Goal: Task Accomplishment & Management: Use online tool/utility

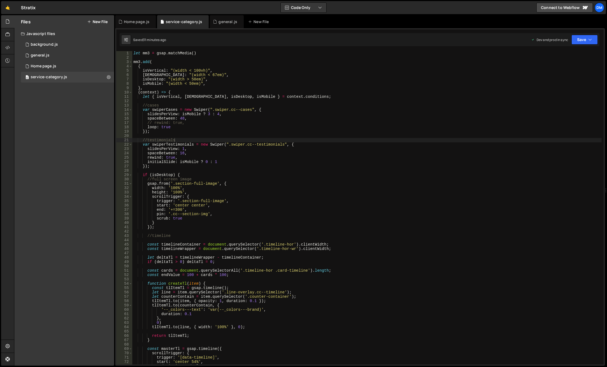
scroll to position [0, 3]
type textarea "var swiperTestimonials = new Swiper(".swiper.cc--testimonials", {"
drag, startPoint x: 0, startPoint y: 0, endPoint x: 235, endPoint y: 143, distance: 275.3
click at [235, 143] on div "let mm3 = gsap . matchMedia ( ) mm3 . add ( { isVertical : "(width < 100vh)" , …" at bounding box center [366, 211] width 469 height 320
click at [51, 64] on div "Home page.js" at bounding box center [44, 66] width 26 height 5
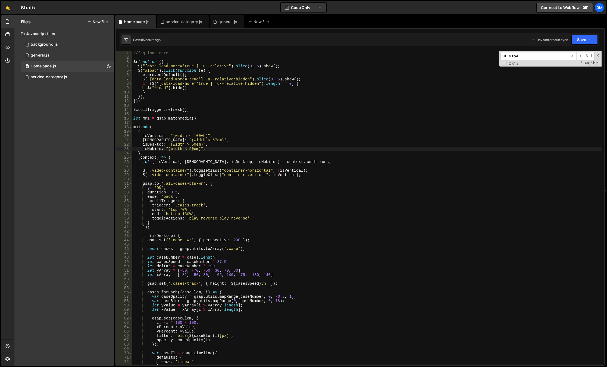
type textarea "isWide: "(width < 67em)","
click at [256, 142] on div "//faq load more $ ( function ( ) { $ ( "[data-load-more='true'] .u--relative" )…" at bounding box center [366, 212] width 469 height 322
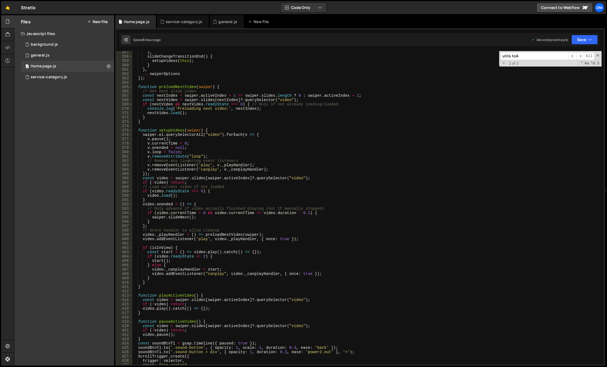
scroll to position [1842, 0]
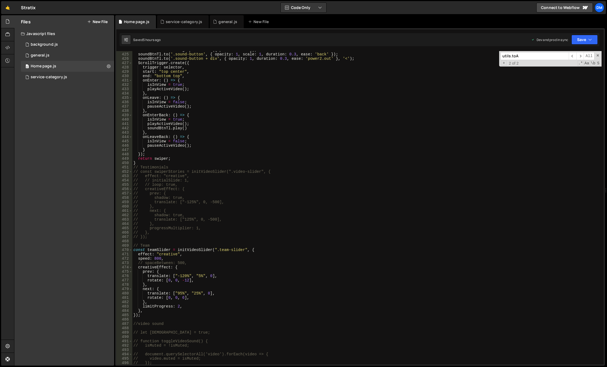
click at [542, 57] on input "utils.toA" at bounding box center [534, 56] width 68 height 8
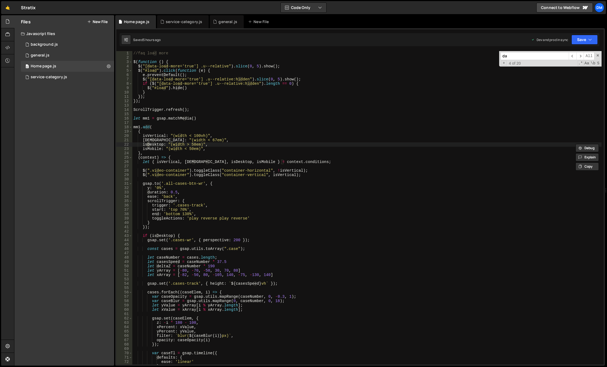
scroll to position [1065, 0]
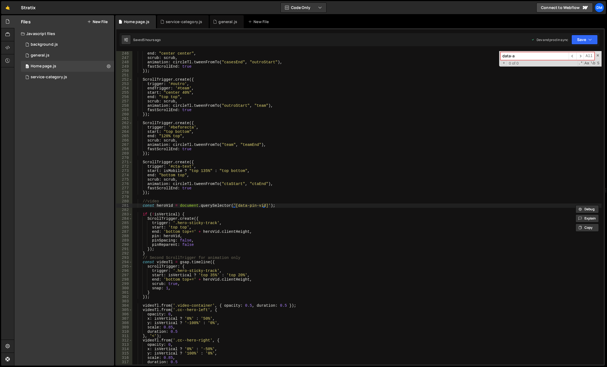
type input "data-an"
click at [25, 55] on div "0 general.js 0" at bounding box center [67, 55] width 93 height 11
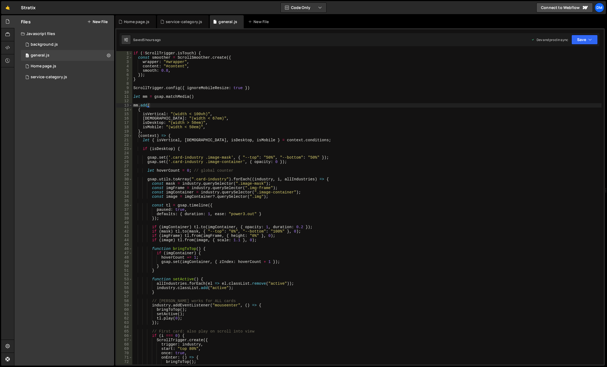
type textarea "isDesktop: "(width > 50em)","
click at [423, 122] on div "if ( ! ScrollTrigger . isTouch ) { const smoother = ScrollSmoother . create ({ …" at bounding box center [366, 212] width 469 height 322
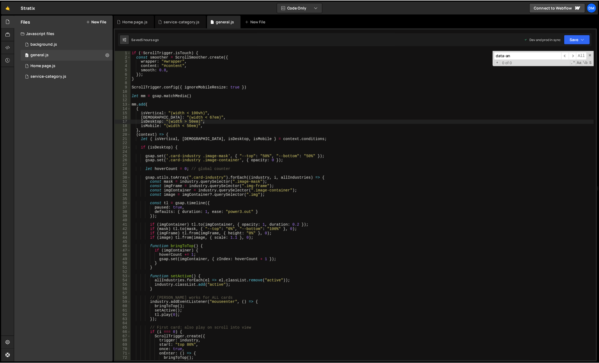
scroll to position [739, 0]
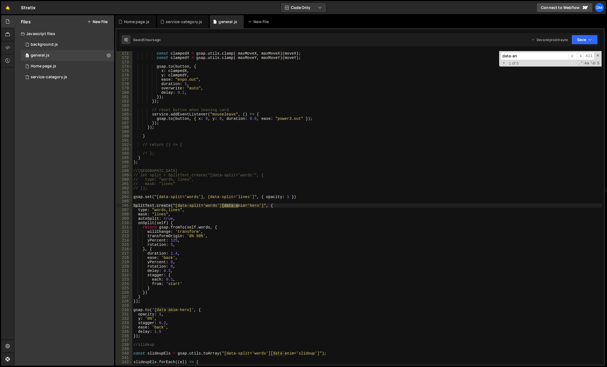
type input "data-an"
click at [460, 112] on div "const clampedX = gsap . utils . clamp ( - maxMoveX , maxMoveX ) ( moveX ) ; con…" at bounding box center [366, 208] width 469 height 322
click at [598, 55] on span at bounding box center [598, 56] width 4 height 4
click at [587, 42] on button "Save" at bounding box center [584, 40] width 26 height 10
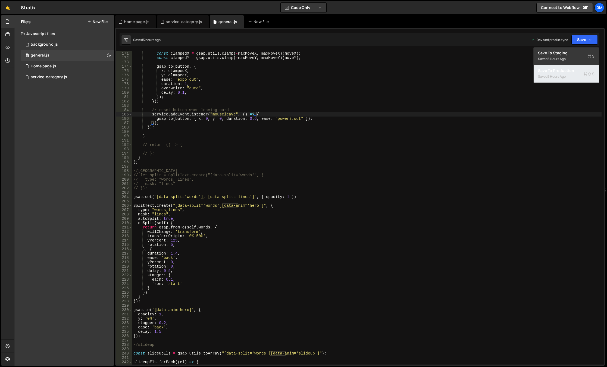
click at [567, 74] on div "Saved 5 hours ago" at bounding box center [566, 76] width 57 height 7
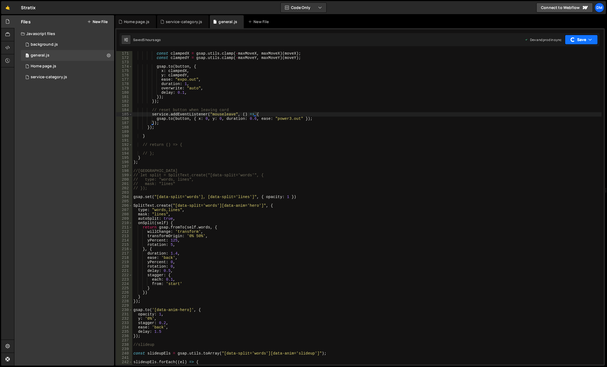
click at [580, 39] on button "Save" at bounding box center [581, 40] width 33 height 10
click at [564, 54] on div "Save to Staging S" at bounding box center [566, 52] width 57 height 5
click at [504, 75] on div "const clampedX = gsap . utils . clamp ( - maxMoveX , maxMoveX ) ( moveX ) ; con…" at bounding box center [366, 208] width 469 height 322
drag, startPoint x: 222, startPoint y: 205, endPoint x: 258, endPoint y: 206, distance: 35.6
click at [258, 206] on div "const clampedX = gsap . utils . clamp ( - maxMoveX , maxMoveX ) ( moveX ) ; con…" at bounding box center [366, 208] width 469 height 322
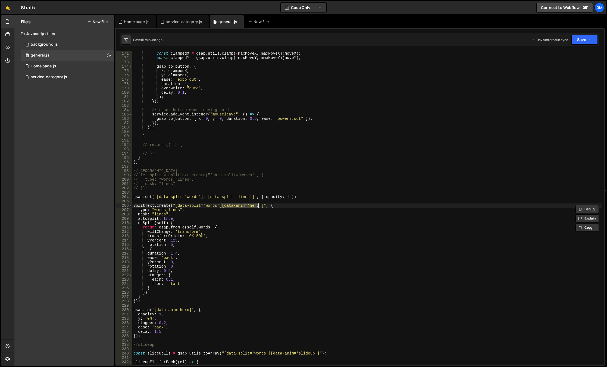
click at [358, 178] on div "const clampedX = gsap . utils . clamp ( - maxMoveX , maxMoveX ) ( moveX ) ; con…" at bounding box center [366, 208] width 469 height 322
type textarea "// type: "words, lines","
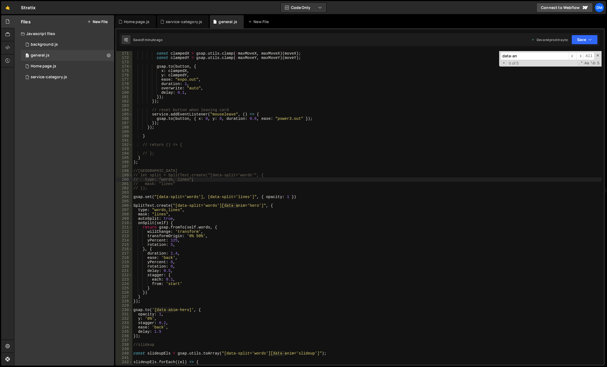
paste input "im='hero'"
type input "data-anim='hero'"
click at [328, 182] on div "const clampedX = gsap . utils . clamp ( - maxMoveX , maxMoveX ) ( moveX ) ; con…" at bounding box center [366, 208] width 469 height 322
click at [206, 206] on div "const clampedX = gsap . utils . clamp ( - maxMoveX , maxMoveX ) ( moveX ) ; con…" at bounding box center [366, 208] width 469 height 322
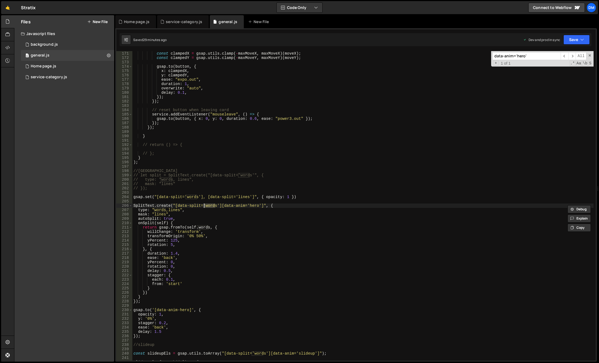
click at [262, 146] on div "const clampedX = gsap . utils . clamp ( - maxMoveX , maxMoveX ) ( moveX ) ; con…" at bounding box center [362, 206] width 461 height 318
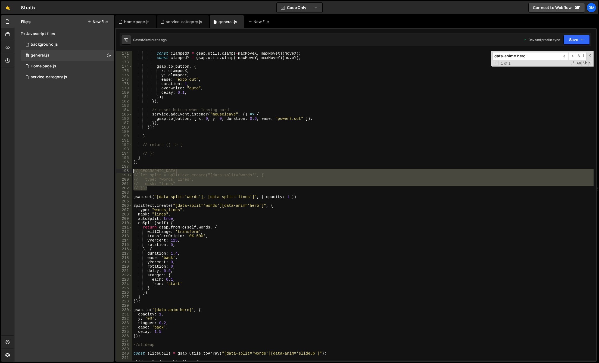
drag, startPoint x: 150, startPoint y: 186, endPoint x: 118, endPoint y: 172, distance: 35.3
click at [118, 172] on div "// return () => { 170 171 172 173 174 175 176 177 178 179 180 181 182 183 184 1…" at bounding box center [355, 205] width 479 height 309
type textarea "//split // let split = SplitText.create("[data-split='words'", {"
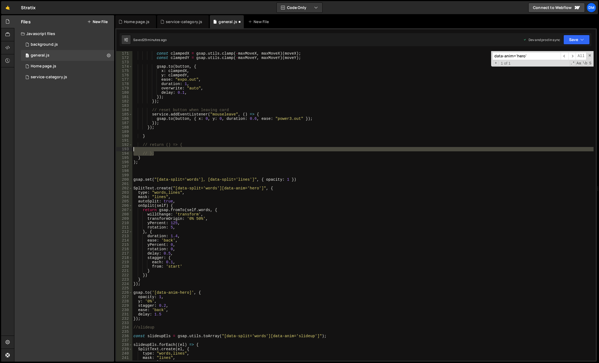
drag, startPoint x: 163, startPoint y: 152, endPoint x: 127, endPoint y: 147, distance: 36.0
click at [127, 147] on div "170 171 172 173 174 175 176 177 178 179 180 181 182 183 184 185 186 187 188 189…" at bounding box center [355, 205] width 479 height 309
type textarea "// };"
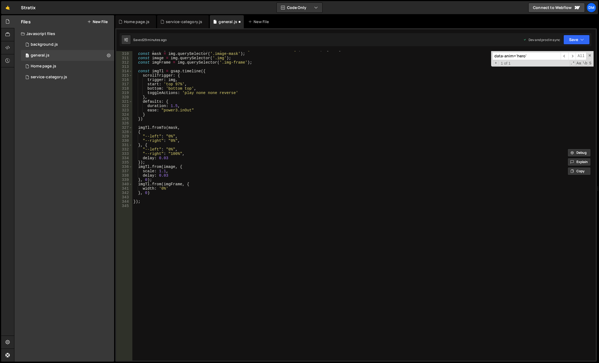
scroll to position [1343, 0]
click at [182, 209] on div "const imgs = gsap . utils . toArray ( ".image-container[data-animate='true']" )…" at bounding box center [362, 206] width 461 height 318
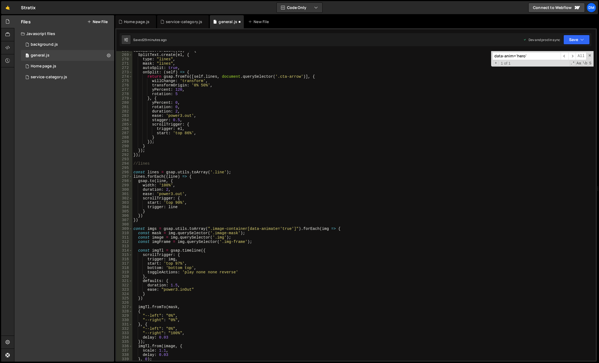
scroll to position [1278, 0]
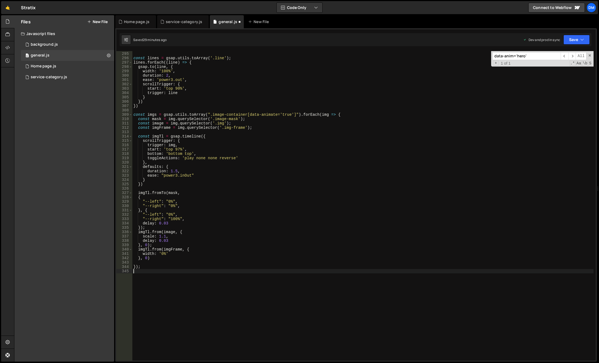
click at [170, 265] on div "//lines const lines = gsap . utils . toArray ( '.line' ) ; lines . forEach (( l…" at bounding box center [362, 206] width 461 height 318
type textarea "});"
type textarea "//paralax"
type textarea "const paralaxes = gsap.utils.toArray('[data-paralax]');"
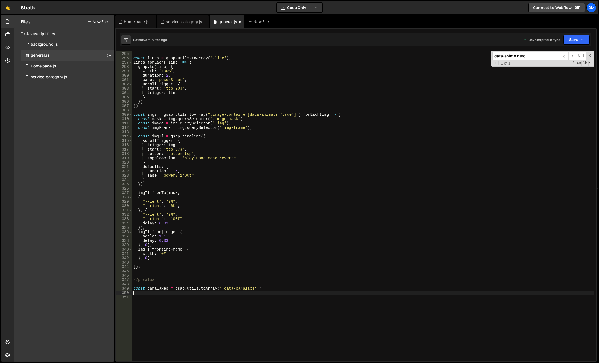
scroll to position [0, 0]
click at [156, 289] on div "//lines const lines = gsap . utils . toArray ( '.line' ) ; lines . forEach (( l…" at bounding box center [362, 206] width 461 height 318
type textarea "const paralaxes = gsap.utils.toArray('[data-paralax]');"
click at [156, 288] on div "//lines const lines = gsap . utils . toArray ( '.line' ) ; lines . forEach (( l…" at bounding box center [362, 206] width 461 height 318
click at [154, 295] on div "//lines const lines = gsap . utils . toArray ( '.line' ) ; lines . forEach (( l…" at bounding box center [362, 206] width 461 height 318
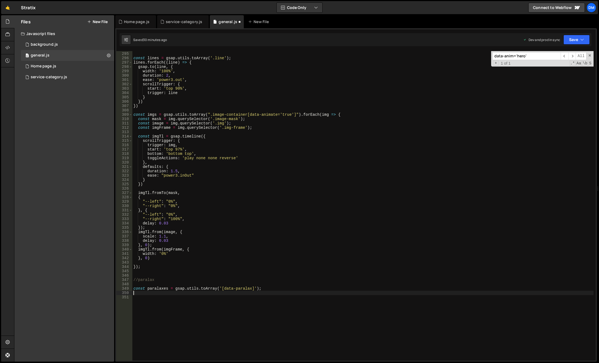
click at [155, 293] on div "//lines const lines = gsap . utils . toArray ( '.line' ) ; lines . forEach (( l…" at bounding box center [362, 206] width 461 height 318
paste textarea "paralaxes"
click at [163, 288] on div "//lines const lines = gsap . utils . toArray ( '.line' ) ; lines . forEach (( l…" at bounding box center [362, 206] width 461 height 318
type textarea "const paralaxes = gsap.utils.toArray('[data-paralax]');"
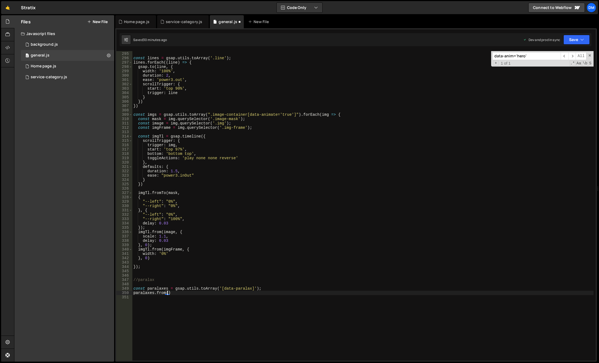
click at [163, 288] on div "//lines const lines = gsap . utils . toArray ( '.line' ) ; lines . forEach (( l…" at bounding box center [362, 206] width 461 height 318
click at [263, 288] on div "//lines const lines = gsap . utils . toArray ( '.line' ) ; lines . forEach (( l…" at bounding box center [362, 206] width 461 height 318
paste textarea "paralaxes"
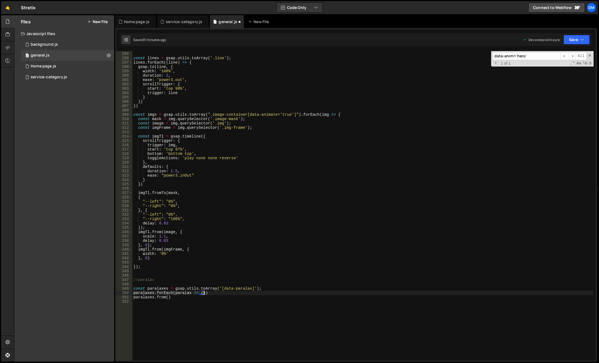
type textarea "paralaxes.forEach(paralax => {})"
drag, startPoint x: 174, startPoint y: 309, endPoint x: 106, endPoint y: 311, distance: 67.9
click at [106, 311] on div "Files New File Javascript files 0 background.js 0 0 general.js 0 0 Home page.js…" at bounding box center [306, 188] width 585 height 347
type textarea "paralaxes.from()"
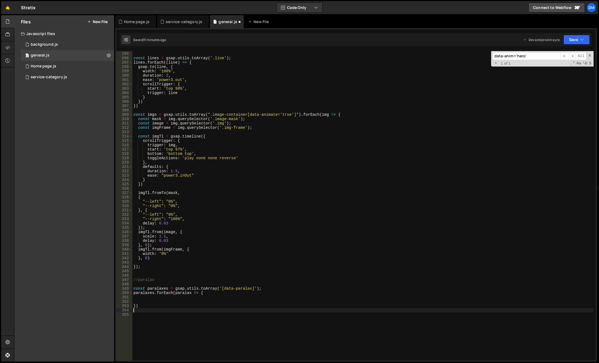
click at [139, 297] on div "//lines const lines = gsap . utils . toArray ( '.line' ) ; lines . forEach (( l…" at bounding box center [362, 206] width 461 height 318
click at [145, 300] on div "//lines const lines = gsap . utils . toArray ( '.line' ) ; lines . forEach (( l…" at bounding box center [362, 206] width 461 height 318
click at [147, 296] on div "//lines const lines = gsap . utils . toArray ( '.line' ) ; lines . forEach (( l…" at bounding box center [362, 206] width 461 height 318
paste textarea "paralaxes.from()"
drag, startPoint x: 172, startPoint y: 297, endPoint x: 172, endPoint y: 302, distance: 4.6
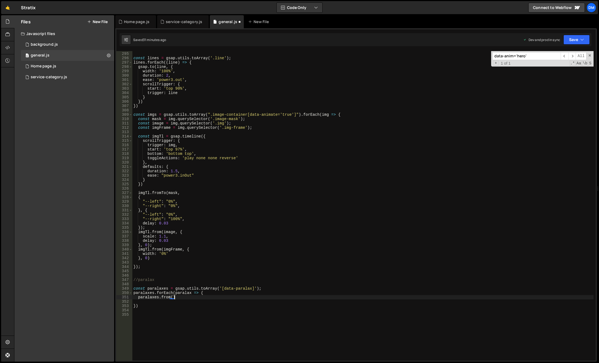
click at [172, 297] on div "//lines const lines = gsap . utils . toArray ( '.line' ) ; lines . forEach (( l…" at bounding box center [362, 206] width 461 height 318
drag, startPoint x: 176, startPoint y: 290, endPoint x: 178, endPoint y: 293, distance: 3.7
click at [176, 290] on div "//lines const lines = gsap . utils . toArray ( '.line' ) ; lines . forEach (( l…" at bounding box center [362, 206] width 461 height 318
click at [179, 293] on div "//lines const lines = gsap . utils . toArray ( '.line' ) ; lines . forEach (( l…" at bounding box center [362, 206] width 461 height 318
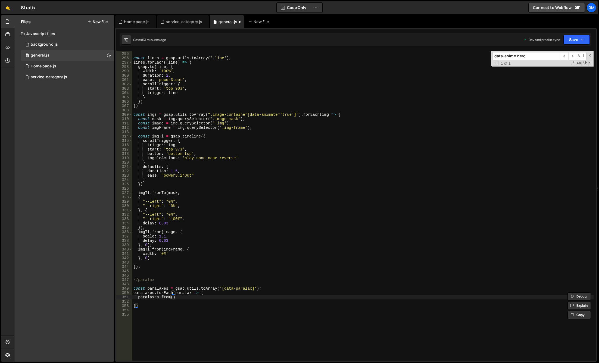
click at [170, 298] on div "//lines const lines = gsap . utils . toArray ( '.line' ) ; lines . forEach (( l…" at bounding box center [362, 206] width 461 height 318
click at [171, 297] on div "//lines const lines = gsap . utils . toArray ( '.line' ) ; lines . forEach (( l…" at bounding box center [362, 206] width 461 height 318
paste textarea "paralax"
type textarea "yPercent: 20,})"
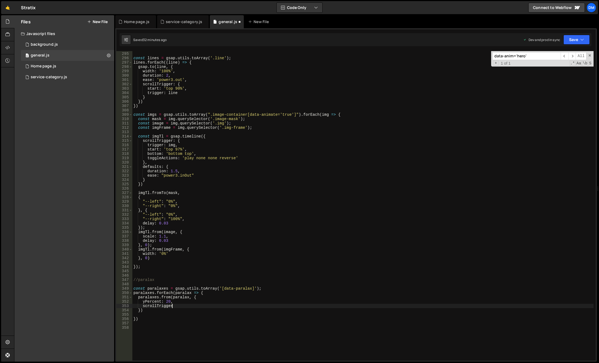
scroll to position [0, 2]
type textarea "scrollTrigger: {}"
type textarea "trigger: paralax,"
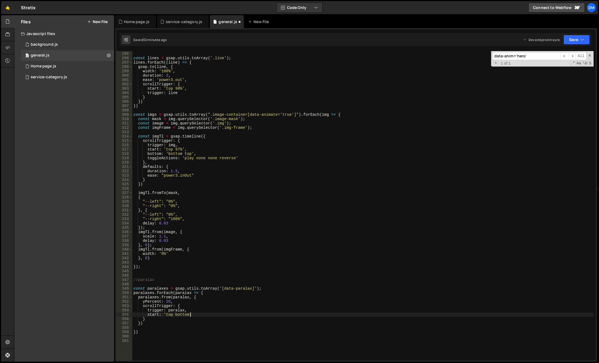
type textarea "start: 'top bottom',"
type textarea "end: 'bottom top',"
click at [335, 245] on div "//lines const lines = gsap . utils . toArray ( '.line' ) ; lines . forEach (( l…" at bounding box center [362, 206] width 461 height 318
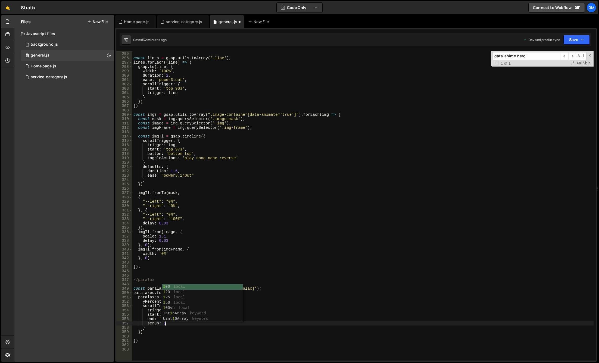
scroll to position [0, 1]
click at [568, 38] on button "Save" at bounding box center [576, 40] width 26 height 10
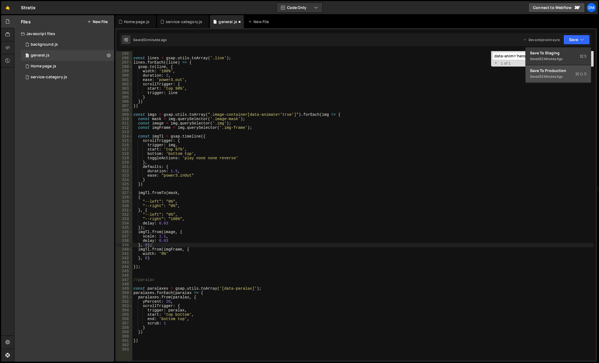
click at [554, 76] on div "32 minutes ago" at bounding box center [550, 76] width 23 height 5
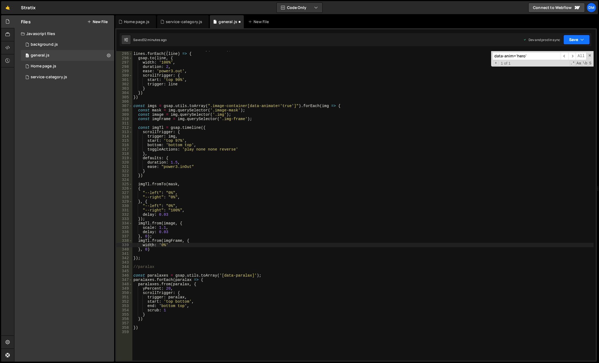
click at [573, 37] on button "Save" at bounding box center [576, 40] width 26 height 10
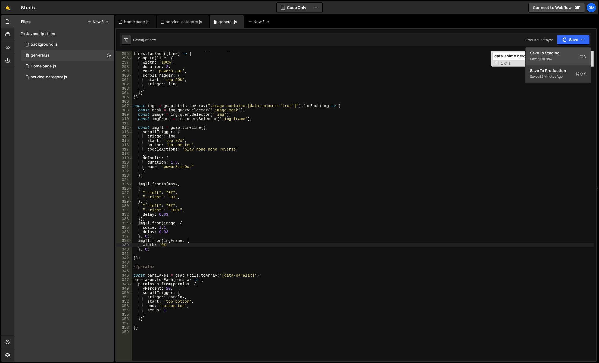
click at [561, 53] on div "Save to Staging S" at bounding box center [558, 52] width 57 height 5
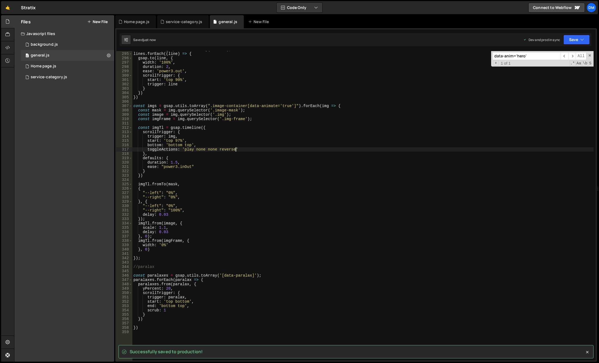
drag, startPoint x: 474, startPoint y: 150, endPoint x: 400, endPoint y: 172, distance: 77.1
click at [474, 150] on div "const lines = gsap . utils . toArray ( '.line' ) ; lines . forEach (( line ) =>…" at bounding box center [362, 206] width 461 height 318
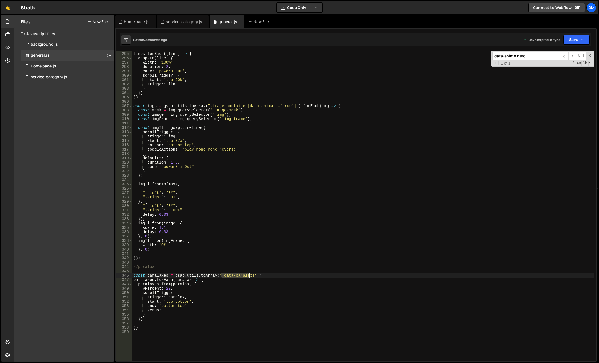
drag, startPoint x: 222, startPoint y: 276, endPoint x: 250, endPoint y: 277, distance: 27.2
click at [250, 277] on div "const lines = gsap . utils . toArray ( '.line' ) ; lines . forEach (( line ) =>…" at bounding box center [362, 206] width 461 height 318
paste textarea "paralaxes.from(paralax, {"
drag, startPoint x: 246, startPoint y: 285, endPoint x: 243, endPoint y: 286, distance: 3.1
click at [246, 285] on div "const lines = gsap . utils . toArray ( '.line' ) ; lines . forEach (( line ) =>…" at bounding box center [362, 206] width 461 height 318
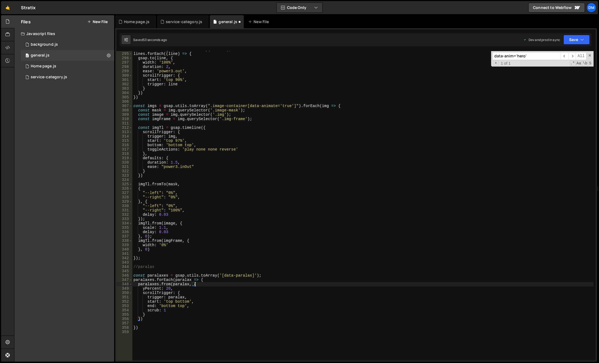
drag, startPoint x: 177, startPoint y: 288, endPoint x: 182, endPoint y: 290, distance: 5.5
click at [177, 288] on div "const lines = gsap . utils . toArray ( '.line' ) ; lines . forEach (( line ) =>…" at bounding box center [362, 206] width 461 height 318
type textarea "yPercent: 20,"
click at [293, 201] on div "const lines = gsap . utils . toArray ( '.line' ) ; lines . forEach (( line ) =>…" at bounding box center [362, 206] width 461 height 318
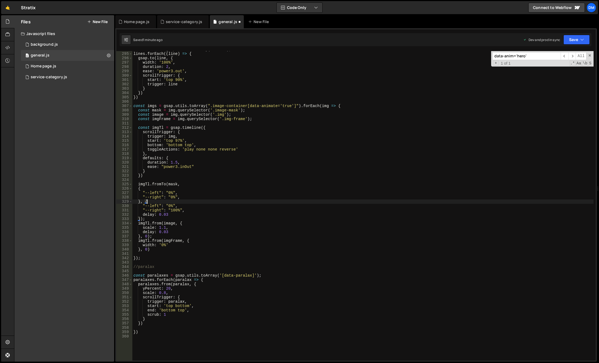
scroll to position [0, 1]
click at [173, 314] on div "const lines = gsap . utils . toArray ( '.line' ) ; lines . forEach (( line ) =>…" at bounding box center [362, 206] width 461 height 318
type textarea "scrub: 1,"
drag, startPoint x: 580, startPoint y: 41, endPoint x: 576, endPoint y: 45, distance: 6.3
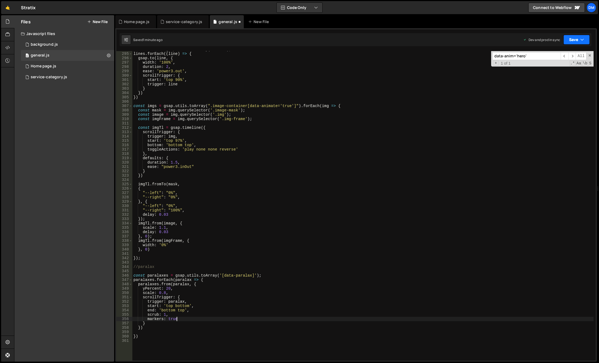
click at [580, 41] on icon "button" at bounding box center [582, 39] width 4 height 5
click at [549, 77] on div "1 minute ago" at bounding box center [548, 76] width 19 height 5
drag, startPoint x: 572, startPoint y: 41, endPoint x: 563, endPoint y: 49, distance: 11.3
click at [572, 41] on button "Save" at bounding box center [573, 40] width 33 height 10
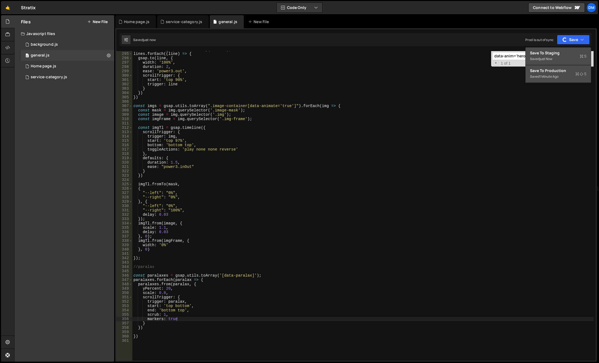
click at [554, 56] on div "Saved just now" at bounding box center [558, 59] width 57 height 7
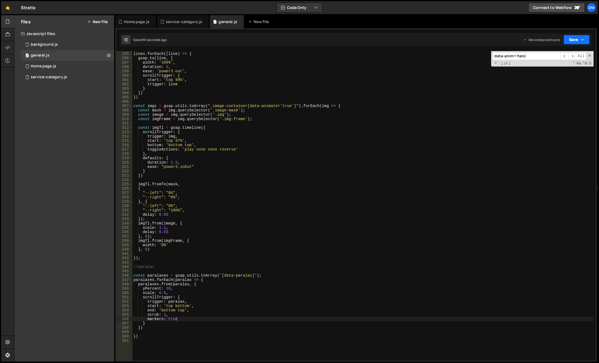
click at [582, 39] on icon "button" at bounding box center [582, 39] width 4 height 5
click at [549, 76] on div "10 seconds ago" at bounding box center [551, 76] width 24 height 5
click at [573, 35] on button "Save" at bounding box center [573, 40] width 33 height 10
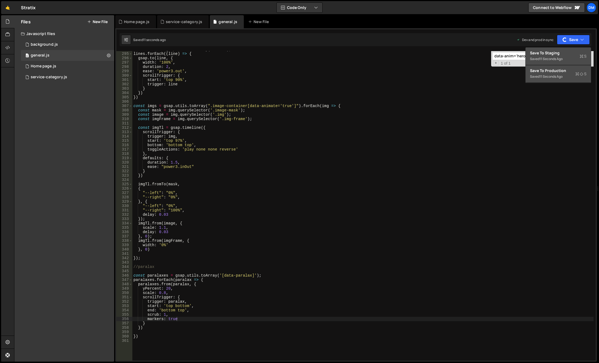
click at [561, 54] on div "Save to Staging S" at bounding box center [558, 52] width 57 height 5
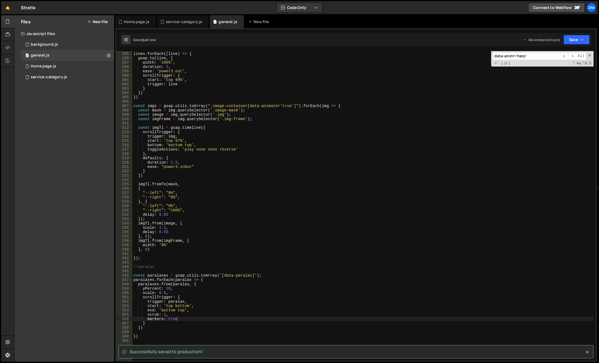
click at [433, 165] on div "const lines = gsap . utils . toArray ( '.line' ) ; lines . forEach (( line ) =>…" at bounding box center [362, 206] width 461 height 318
click at [322, 192] on div "const lines = gsap . utils . toArray ( '.line' ) ; lines . forEach (( line ) =>…" at bounding box center [362, 206] width 461 height 318
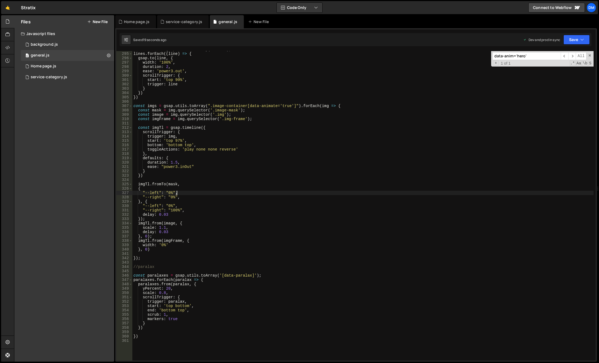
click at [149, 283] on div "const lines = gsap . utils . toArray ( '.line' ) ; lines . forEach (( line ) =>…" at bounding box center [362, 206] width 461 height 318
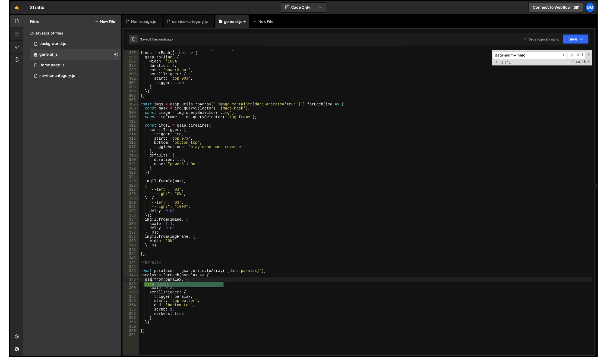
scroll to position [0, 1]
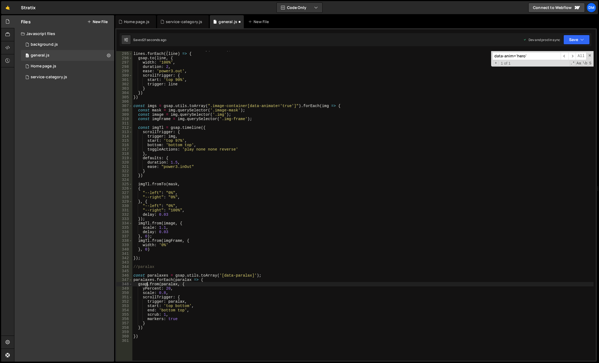
click at [259, 232] on div "const lines = gsap . utils . toArray ( '.line' ) ; lines . forEach (( line ) =>…" at bounding box center [362, 206] width 461 height 318
click at [570, 41] on button "Save" at bounding box center [576, 40] width 26 height 10
click at [555, 70] on div "Save to Production S" at bounding box center [558, 70] width 57 height 5
click at [572, 43] on button "Save" at bounding box center [573, 40] width 33 height 10
click at [542, 57] on div "just now" at bounding box center [545, 59] width 13 height 5
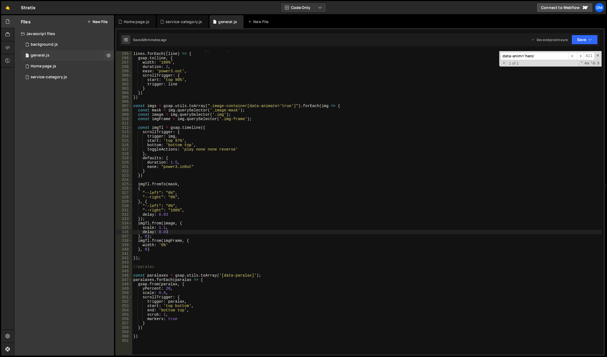
click at [51, 58] on div "0 general.js 0" at bounding box center [67, 55] width 93 height 11
type textarea "}, 0)"
click at [180, 248] on div "const lines = gsap . utils . toArray ( '.line' ) ; lines . forEach (( line ) =>…" at bounding box center [367, 203] width 470 height 312
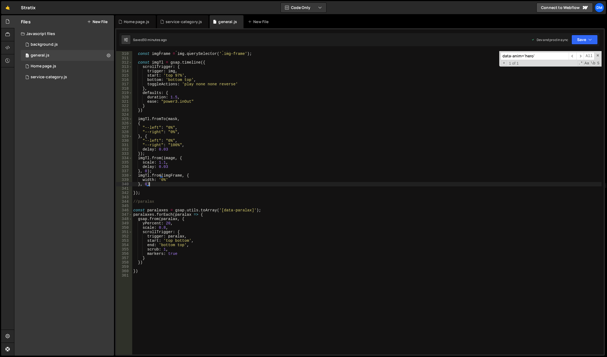
scroll to position [1343, 0]
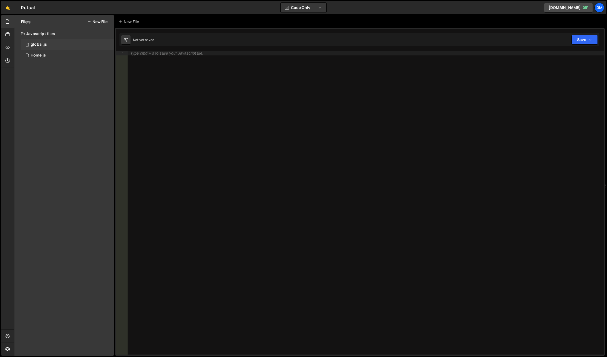
click at [49, 44] on div "1 global.js 0" at bounding box center [67, 44] width 93 height 11
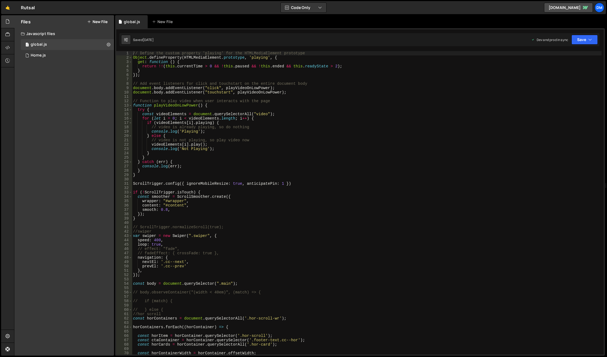
click at [315, 186] on div "// Define the custom property 'playing' for the HTMLMediaElement prototype Obje…" at bounding box center [367, 207] width 470 height 312
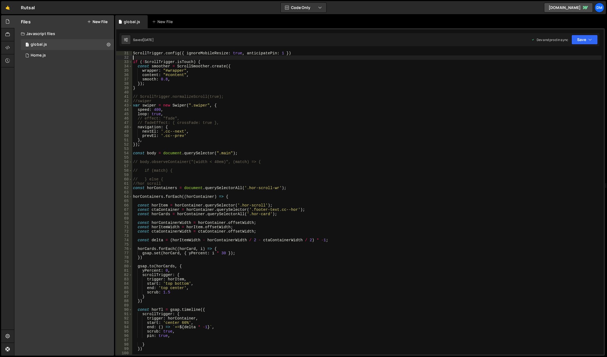
scroll to position [261, 0]
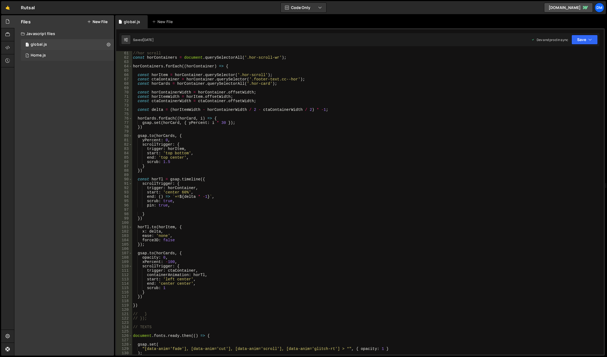
click at [68, 55] on div "1 Home.js 0" at bounding box center [67, 55] width 93 height 11
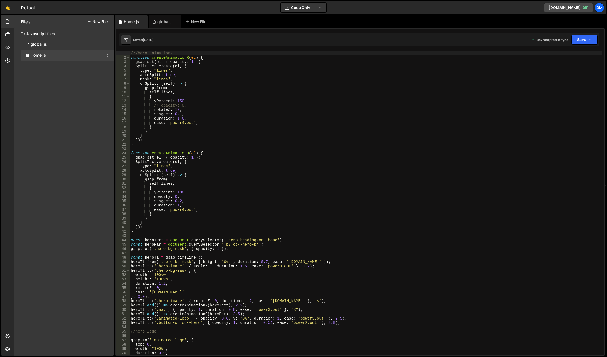
type textarea "gsap.set(el, { opacity: 1 })"
click at [310, 156] on div "///hero animations function createAnimationR ( el ) { gsap . set ( el , { opaci…" at bounding box center [366, 207] width 472 height 312
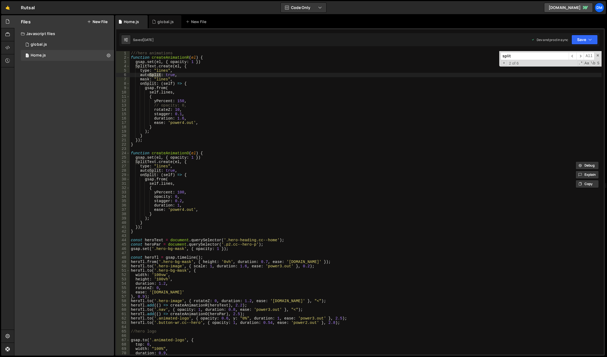
type input "split"
click at [171, 152] on div "///hero animations function createAnimationR ( el ) { gsap . set ( el , { opaci…" at bounding box center [366, 207] width 472 height 312
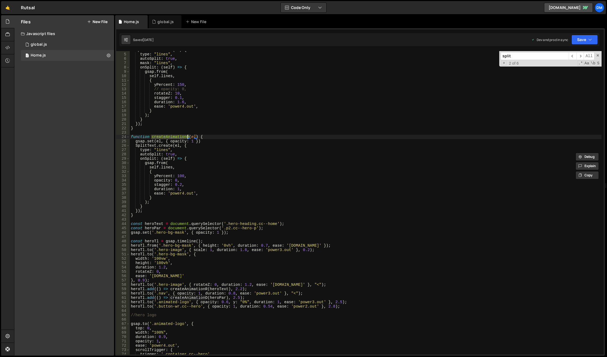
scroll to position [0, 0]
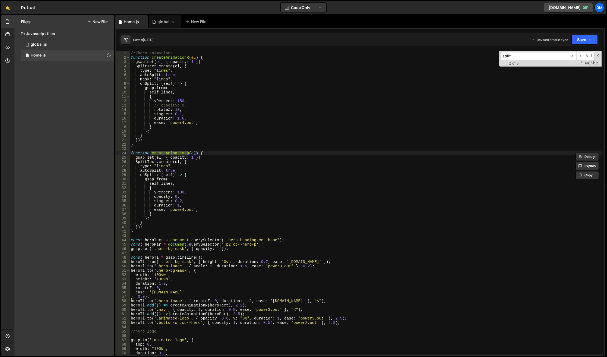
click at [178, 167] on div "///hero animations function createAnimationR ( el ) { gsap . set ( el , { opaci…" at bounding box center [366, 207] width 472 height 312
click at [172, 160] on div "///hero animations function createAnimationR ( el ) { gsap . set ( el , { opaci…" at bounding box center [366, 207] width 472 height 312
click at [189, 160] on div "///hero animations function createAnimationR ( el ) { gsap . set ( el , { opaci…" at bounding box center [366, 207] width 472 height 312
click at [164, 162] on div "///hero animations function createAnimationR ( el ) { gsap . set ( el , { opaci…" at bounding box center [366, 207] width 472 height 312
click at [135, 157] on div "///hero animations function createAnimationR ( el ) { gsap . set ( el , { opaci…" at bounding box center [366, 207] width 472 height 312
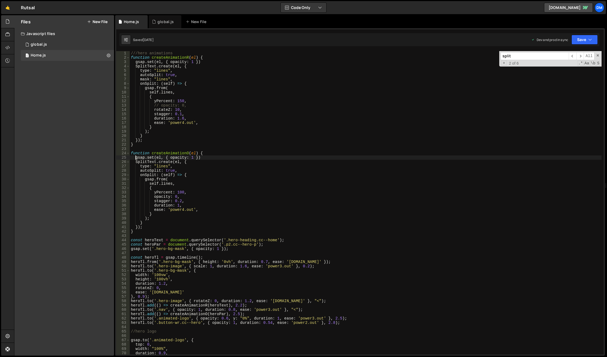
click at [197, 157] on div "///hero animations function createAnimationR ( el ) { gsap . set ( el , { opaci…" at bounding box center [366, 207] width 472 height 312
click at [164, 156] on div "///hero animations function createAnimationR ( el ) { gsap . set ( el , { opaci…" at bounding box center [366, 207] width 472 height 312
click at [165, 159] on div "///hero animations function createAnimationR ( el ) { gsap . set ( el , { opaci…" at bounding box center [366, 207] width 472 height 312
click at [198, 157] on div "///hero animations function createAnimationR ( el ) { gsap . set ( el , { opaci…" at bounding box center [366, 207] width 472 height 312
click at [173, 162] on div "///hero animations function createAnimationR ( el ) { gsap . set ( el , { opaci…" at bounding box center [366, 207] width 472 height 312
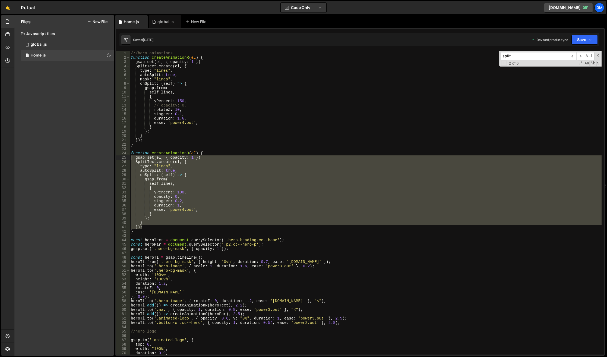
drag, startPoint x: 147, startPoint y: 227, endPoint x: 115, endPoint y: 159, distance: 75.3
click at [115, 159] on div "Files New File Javascript files 1 global.js 0 1 Home.js 0 CSS files Copy share …" at bounding box center [310, 185] width 593 height 341
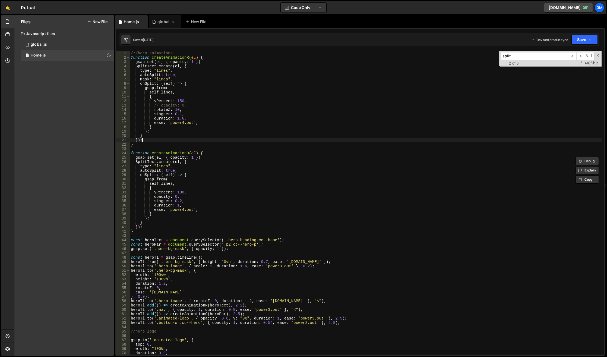
click at [236, 142] on div "///hero animations function createAnimationR ( el ) { gsap . set ( el , { opaci…" at bounding box center [366, 207] width 472 height 312
click at [134, 62] on div "///hero animations function createAnimationR ( el ) { gsap . set ( el , { opaci…" at bounding box center [366, 207] width 472 height 312
drag, startPoint x: 173, startPoint y: 66, endPoint x: 170, endPoint y: 72, distance: 6.9
click at [173, 66] on div "///hero animations function createAnimationR ( el ) { gsap . set ( el , { opaci…" at bounding box center [366, 207] width 472 height 312
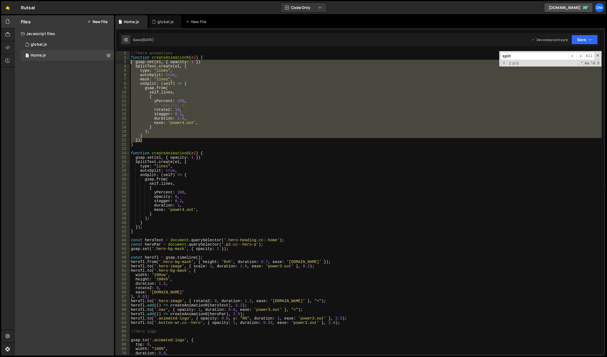
drag, startPoint x: 146, startPoint y: 140, endPoint x: 109, endPoint y: 63, distance: 85.1
click at [109, 63] on div "Files New File Javascript files 1 global.js 0 1 Home.js 0 CSS files Copy share …" at bounding box center [310, 185] width 593 height 341
type textarea "gsap.set(el, { opacity: 1 }) SplitText.create(el, {"
click at [50, 45] on div "1 global.js 0" at bounding box center [67, 44] width 93 height 11
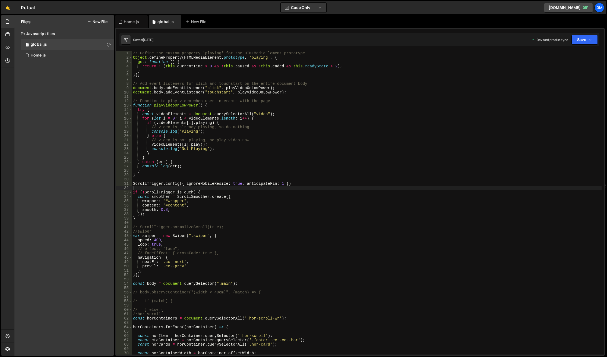
click at [287, 221] on div "// Define the custom property 'playing' for the HTMLMediaElement prototype Obje…" at bounding box center [367, 207] width 470 height 312
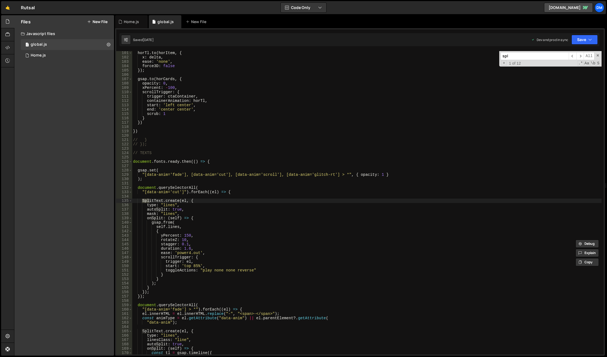
scroll to position [435, 0]
type input "split"
click at [211, 159] on div "horTl . to ( horItem , { x : delta , ease : 'none' , force3D : false }) ; gsap …" at bounding box center [367, 207] width 470 height 312
click at [185, 177] on div "horTl . to ( horItem , { x : delta , ease : 'none' , force3D : false }) ; gsap …" at bounding box center [367, 207] width 470 height 312
type textarea ");"
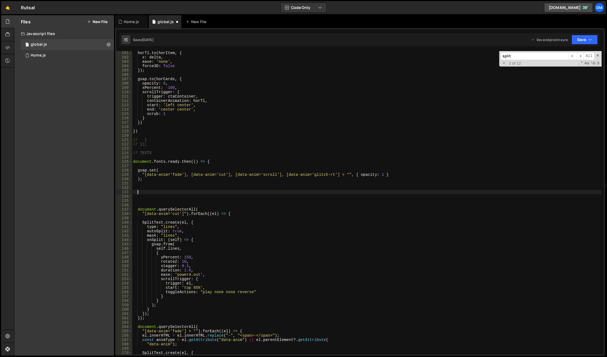
paste textarea "});"
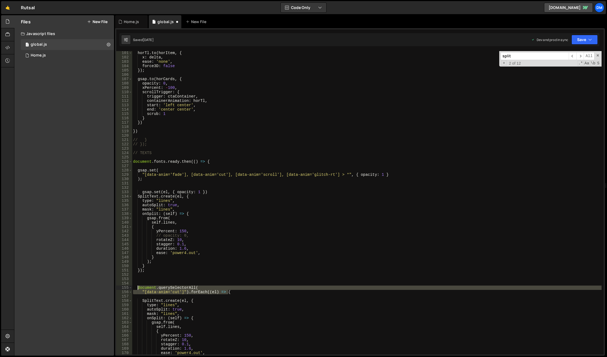
drag, startPoint x: 231, startPoint y: 292, endPoint x: 138, endPoint y: 287, distance: 93.9
click at [138, 287] on div "horTl . to ( horItem , { x : delta , ease : 'none' , force3D : false }) ; gsap …" at bounding box center [367, 207] width 470 height 312
type textarea "document.querySelectorAll( "[data-anim='cut']").forEach((el) => {"
click at [166, 186] on div "horTl . to ( horItem , { x : delta , ease : 'none' , force3D : false }) ; gsap …" at bounding box center [367, 207] width 470 height 312
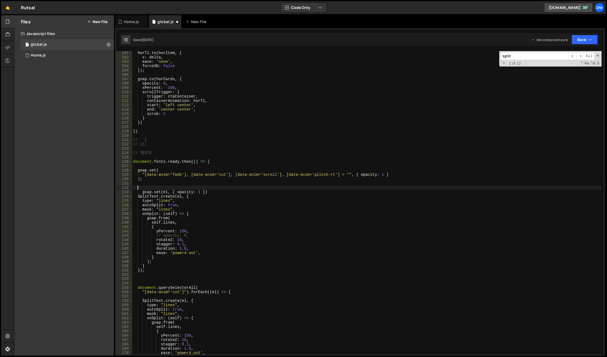
paste textarea ""[data-anim='cut']").forEach((el) => {"
type textarea ""[data-anim='cut']").forEach((el) => {"
click at [167, 279] on div "horTl . to ( horItem , { x : delta , ease : 'none' , force3D : false }) ; gsap …" at bounding box center [367, 207] width 470 height 312
click at [175, 191] on div "horTl . to ( horItem , { x : delta , ease : 'none' , force3D : false }) ; gsap …" at bounding box center [367, 207] width 470 height 312
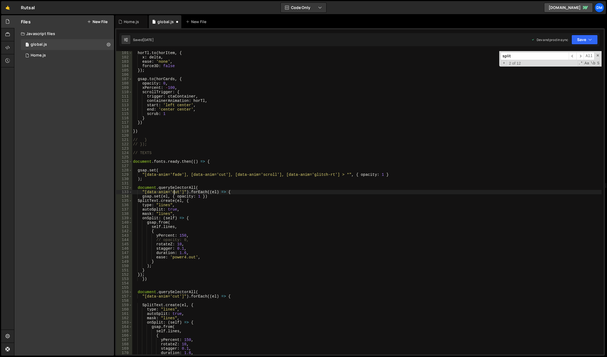
click at [175, 191] on div "horTl . to ( horItem , { x : delta , ease : 'none' , force3D : false }) ; gsap …" at bounding box center [367, 207] width 470 height 312
click at [581, 36] on button "Save" at bounding box center [585, 40] width 26 height 10
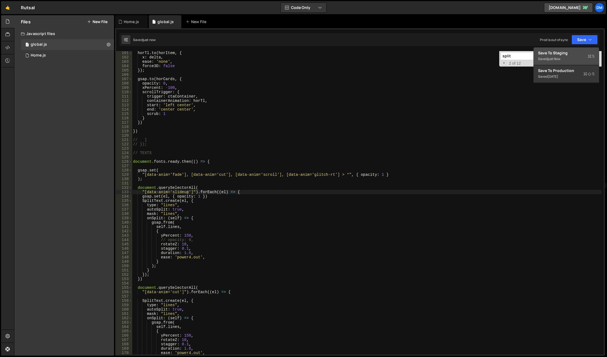
click at [573, 51] on div "Save to Staging S" at bounding box center [566, 52] width 57 height 5
click at [584, 35] on button "Save" at bounding box center [585, 40] width 26 height 10
click at [560, 73] on div "Save to Production S" at bounding box center [566, 70] width 57 height 5
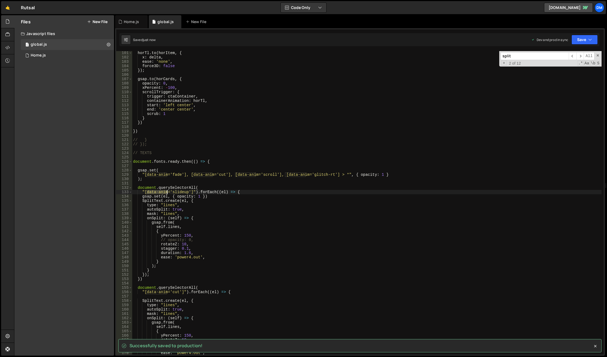
drag, startPoint x: 147, startPoint y: 192, endPoint x: 166, endPoint y: 192, distance: 19.6
click at [166, 192] on div "horTl . to ( horItem , { x : delta , ease : 'none' , force3D : false }) ; gsap …" at bounding box center [367, 207] width 470 height 312
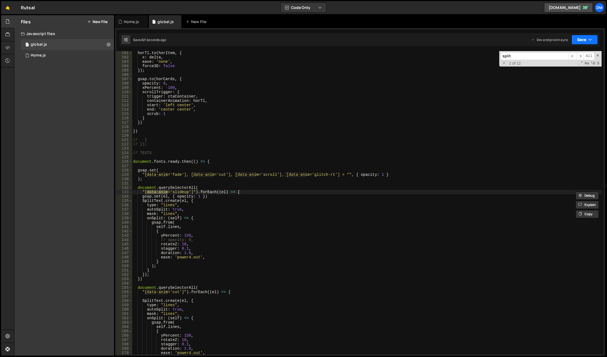
drag, startPoint x: 591, startPoint y: 39, endPoint x: 577, endPoint y: 67, distance: 31.5
click at [591, 39] on icon "button" at bounding box center [591, 39] width 4 height 5
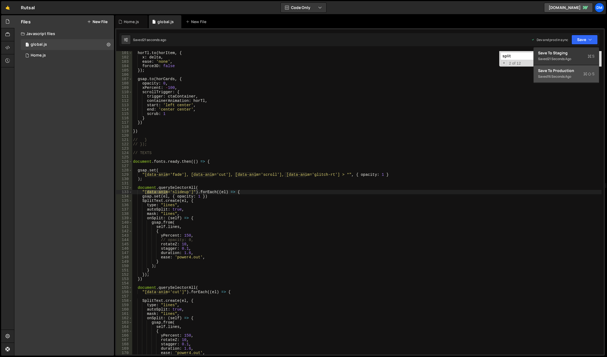
click at [573, 72] on div "Save to Production S" at bounding box center [566, 70] width 57 height 5
click at [579, 40] on button "Save" at bounding box center [581, 40] width 33 height 10
click at [553, 59] on div "17 seconds ago" at bounding box center [559, 59] width 23 height 5
drag, startPoint x: 192, startPoint y: 192, endPoint x: 145, endPoint y: 192, distance: 47.5
click at [145, 192] on div "horTl . to ( horItem , { x : delta , ease : 'none' , force3D : false }) ; gsap …" at bounding box center [367, 207] width 470 height 312
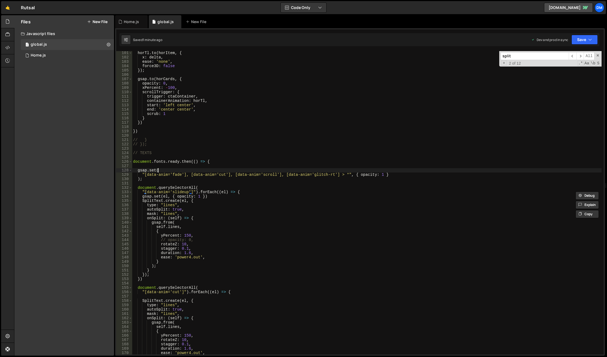
click at [220, 171] on div "horTl . to ( horItem , { x : delta , ease : 'none' , force3D : false }) ; gsap …" at bounding box center [367, 207] width 470 height 312
type textarea "gsap.set("
click at [52, 55] on div "1 Home.js 0" at bounding box center [67, 55] width 93 height 11
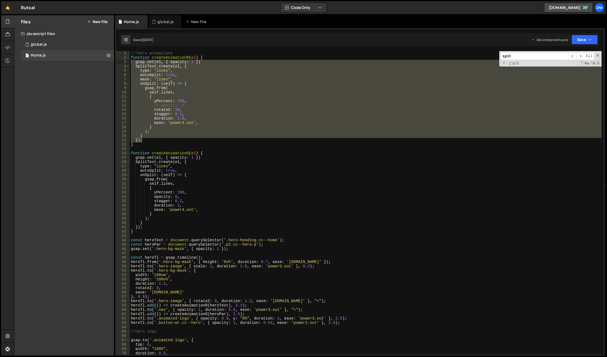
type textarea "type: "lines","
click at [256, 166] on div "///hero animations function createAnimationR ( el ) { gsap . set ( el , { opaci…" at bounding box center [366, 207] width 472 height 312
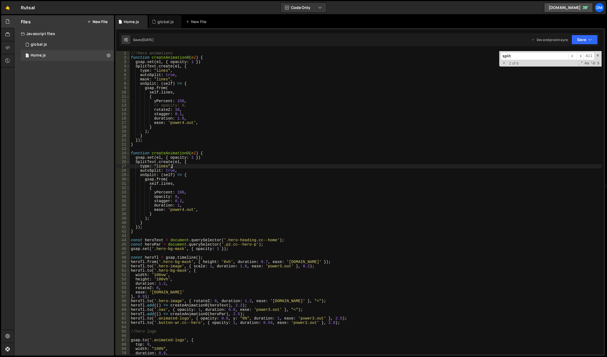
scroll to position [65, 0]
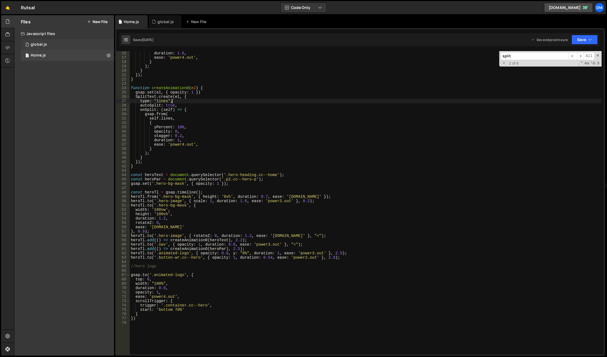
click at [54, 45] on div "1 global.js 0" at bounding box center [67, 44] width 93 height 11
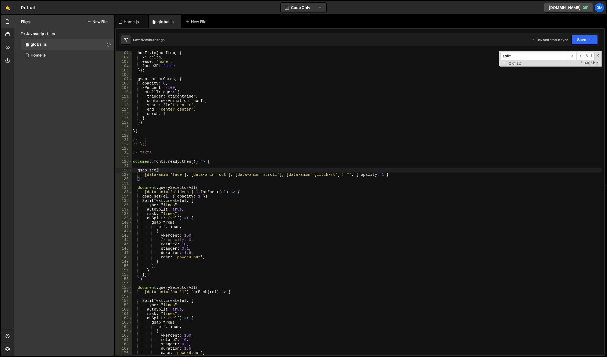
drag, startPoint x: 258, startPoint y: 233, endPoint x: 268, endPoint y: 220, distance: 16.2
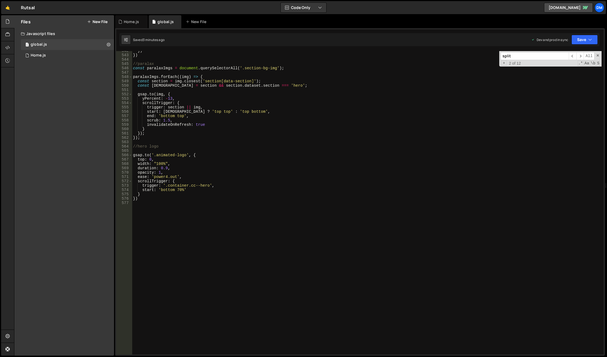
scroll to position [2338, 0]
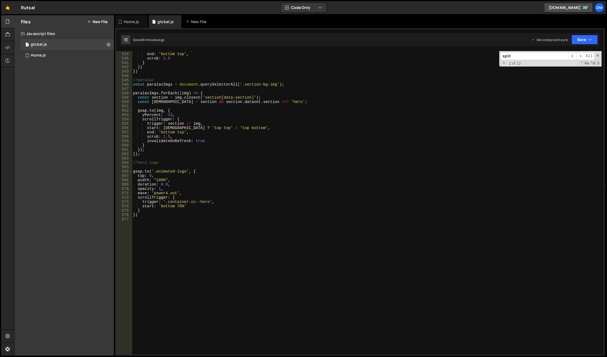
click at [219, 215] on div "start : 'top bottom' , end : 'bottom top' , scrub : 1.5 } }) }) //paralax const…" at bounding box center [367, 204] width 470 height 312
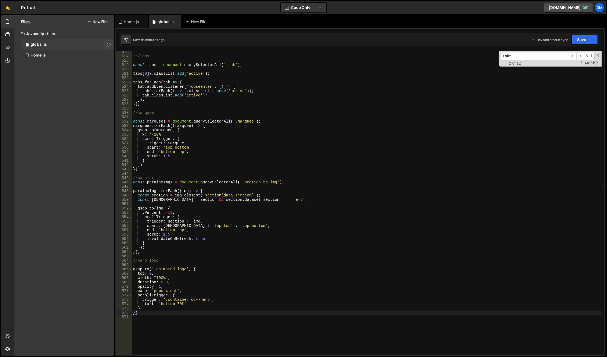
click at [57, 45] on div "1 global.js 0" at bounding box center [67, 44] width 93 height 11
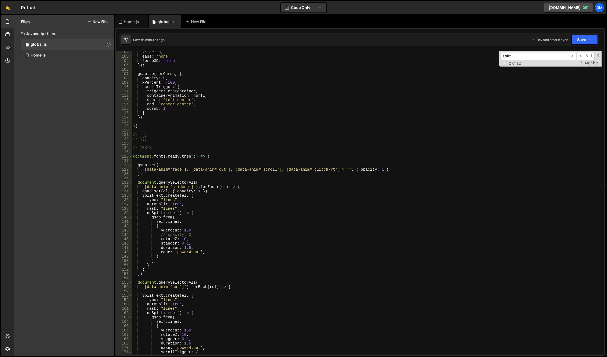
scroll to position [473, 0]
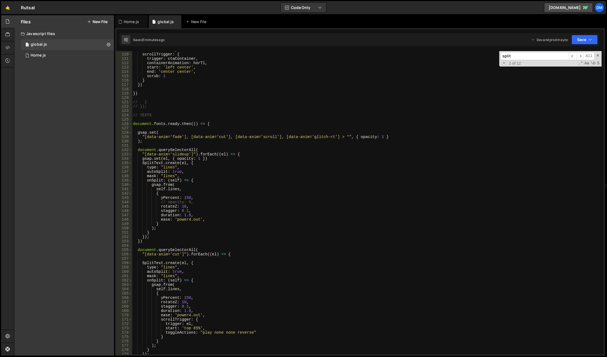
click at [208, 124] on div "xPercent : - 100 , scrollTrigger : { trigger : ctaContainer , containerAnimatio…" at bounding box center [367, 204] width 470 height 312
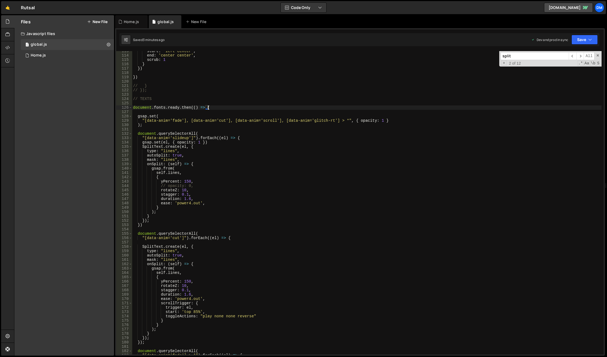
scroll to position [489, 0]
click at [131, 109] on span at bounding box center [130, 107] width 3 height 4
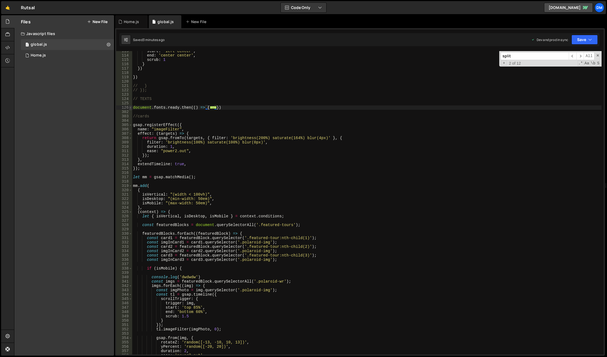
click at [131, 109] on span at bounding box center [130, 107] width 3 height 4
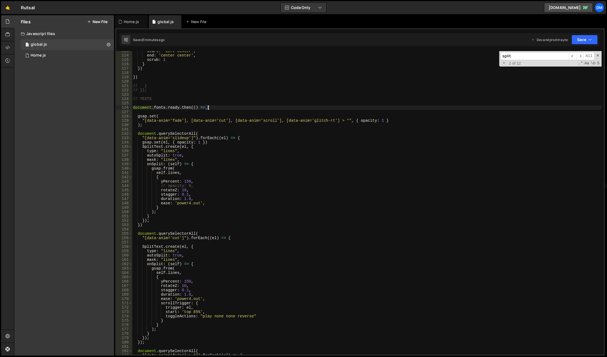
drag, startPoint x: 208, startPoint y: 106, endPoint x: 222, endPoint y: 123, distance: 22.0
click at [208, 106] on div "start : 'left center' , end : 'center center' , scrub : 1 } }) }) // } // }); /…" at bounding box center [367, 205] width 470 height 312
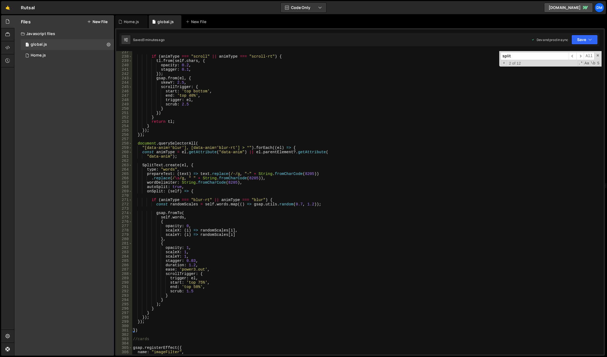
scroll to position [1076, 0]
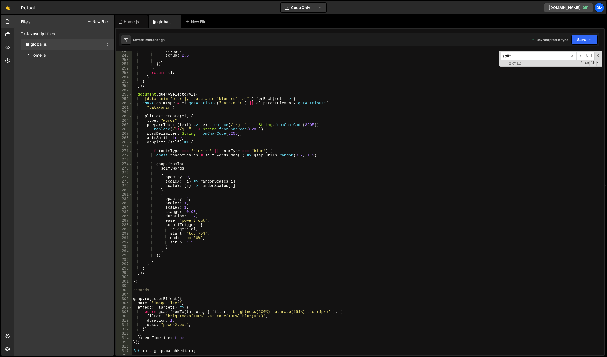
click at [159, 273] on div "trigger : el , scrub : 2.5 } }) } return tl ; } }) ; }) ; document . querySelec…" at bounding box center [367, 205] width 470 height 312
type textarea "});"
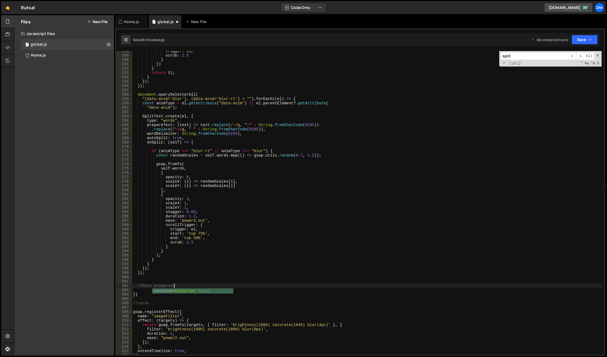
scroll to position [0, 2]
type textarea "//hero animation"
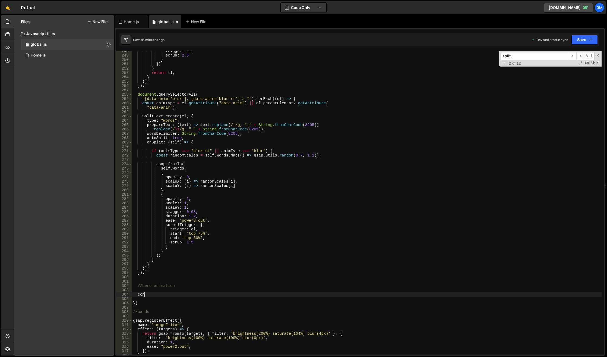
scroll to position [0, 0]
type textarea "c"
type textarea "[DOMAIN_NAME]('[data-anim="hero"]', {})"
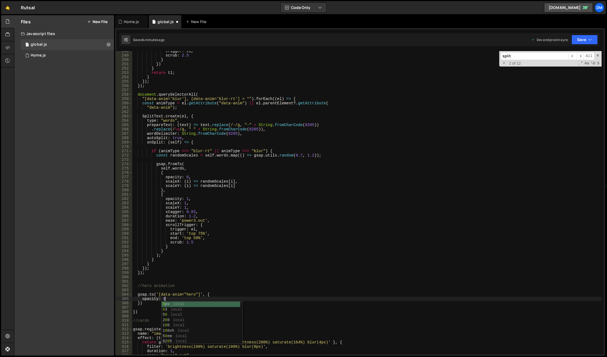
scroll to position [0, 2]
type textarea "opacity: 1,"
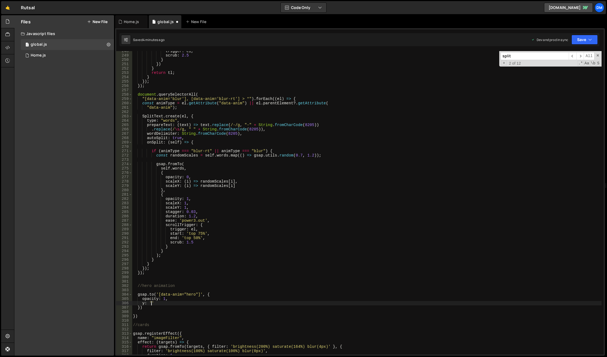
scroll to position [0, 1]
type textarea "y: '0%',"
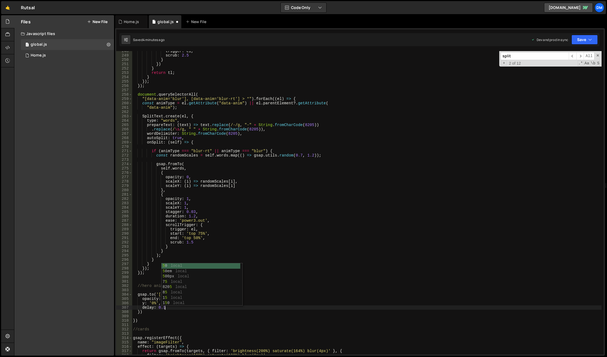
scroll to position [0, 2]
type textarea "delay: 0.5,"
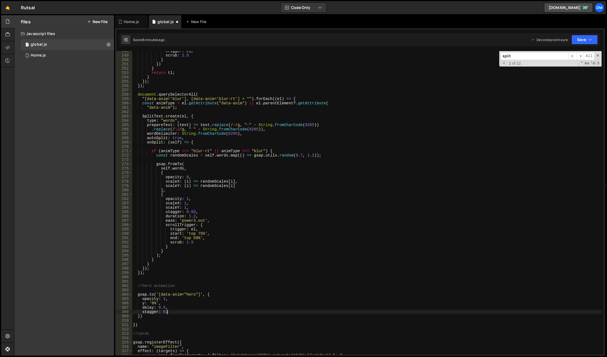
scroll to position [0, 2]
click at [390, 195] on div "trigger : el , scrub : 2.5 } }) } return tl ; } }) ; }) ; document . querySelec…" at bounding box center [367, 205] width 470 height 312
click at [574, 42] on button "Save" at bounding box center [585, 40] width 26 height 10
click at [571, 54] on div "Save to Staging S" at bounding box center [566, 52] width 57 height 5
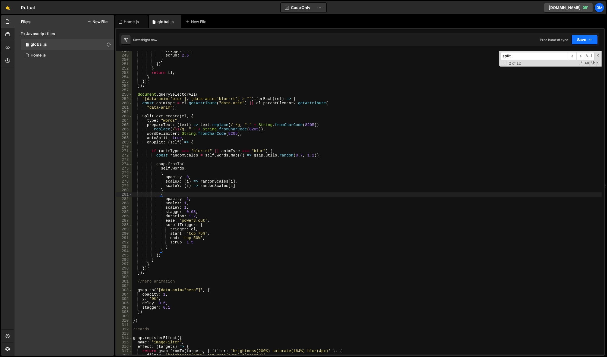
click at [586, 37] on button "Save" at bounding box center [585, 40] width 26 height 10
click at [562, 68] on div "Save to Production S" at bounding box center [566, 70] width 57 height 5
click at [407, 170] on div "trigger : el , scrub : 2.5 } }) } return tl ; } }) ; }) ; document . querySelec…" at bounding box center [367, 205] width 470 height 312
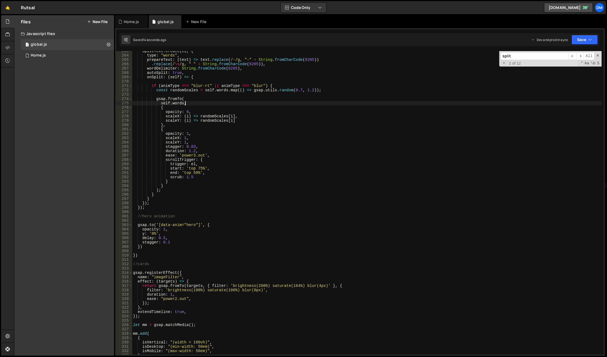
scroll to position [1157, 0]
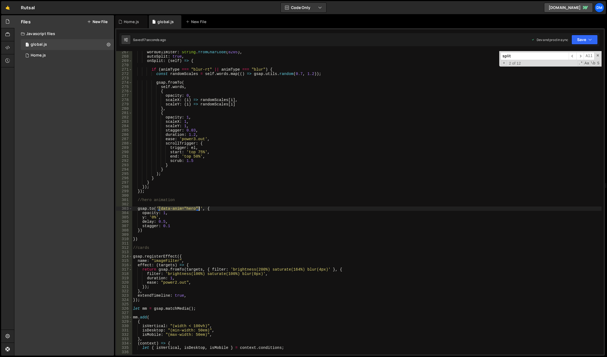
drag, startPoint x: 158, startPoint y: 209, endPoint x: 199, endPoint y: 209, distance: 41.0
click at [199, 209] on div "wordDelimiter : String . fromCharCode ( 8205 ) , autoSplit : true , onSplit : (…" at bounding box center [367, 206] width 470 height 312
click at [584, 36] on button "Save" at bounding box center [585, 40] width 26 height 10
click at [560, 74] on div "1 minute ago" at bounding box center [557, 76] width 19 height 5
click at [577, 40] on button "Save" at bounding box center [581, 40] width 33 height 10
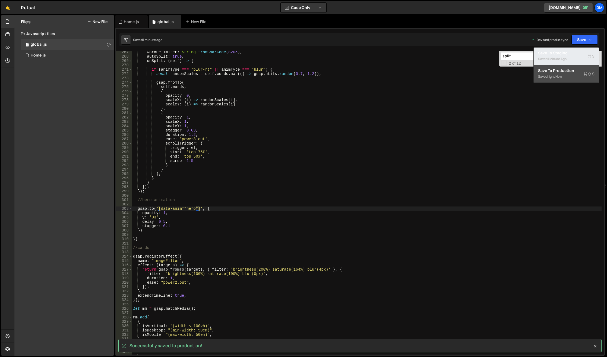
drag, startPoint x: 555, startPoint y: 55, endPoint x: 392, endPoint y: 125, distance: 177.7
click at [555, 55] on div "Save to Staging S" at bounding box center [566, 52] width 57 height 5
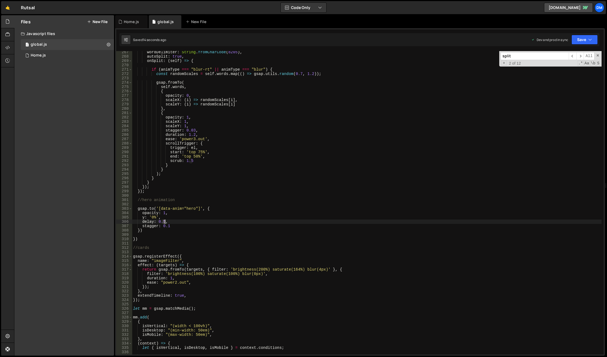
click at [164, 222] on div "wordDelimiter : String . fromCharCode ( 8205 ) , autoSplit : true , onSplit : (…" at bounding box center [367, 206] width 470 height 312
click at [322, 174] on div "wordDelimiter : String . fromCharCode ( 8205 ) , autoSplit : true , onSplit : (…" at bounding box center [367, 206] width 470 height 312
drag, startPoint x: 579, startPoint y: 40, endPoint x: 577, endPoint y: 43, distance: 3.7
click at [579, 40] on button "Save" at bounding box center [585, 40] width 26 height 10
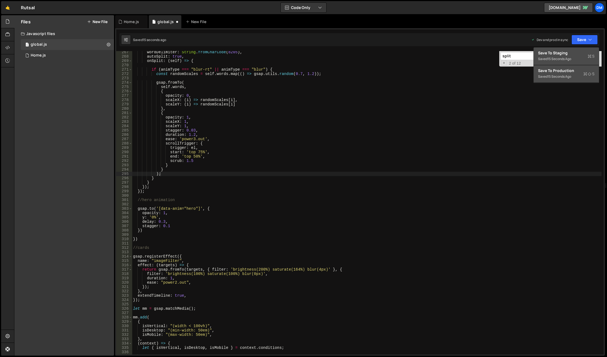
click at [565, 55] on div "Save to Staging S" at bounding box center [566, 52] width 57 height 5
click at [582, 40] on button "Save" at bounding box center [585, 40] width 26 height 10
click at [555, 67] on button "Save to Production S Saved 16 seconds ago" at bounding box center [566, 74] width 65 height 18
type textarea "ease: 'power3.out',"
click at [299, 138] on div "wordDelimiter : String . fromCharCode ( 8205 ) , autoSplit : true , onSplit : (…" at bounding box center [367, 206] width 470 height 312
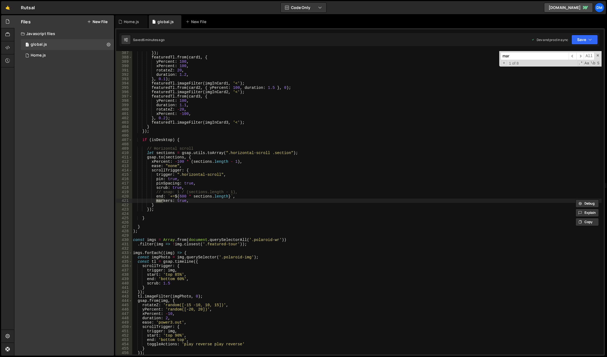
scroll to position [1678, 0]
type input "markers"
type textarea "markers: true,"
drag, startPoint x: 194, startPoint y: 203, endPoint x: 123, endPoint y: 202, distance: 71.4
click at [123, 202] on div "markers: true, 387 388 389 390 391 392 393 394 395 396 397 398 399 400 401 402 …" at bounding box center [360, 202] width 488 height 303
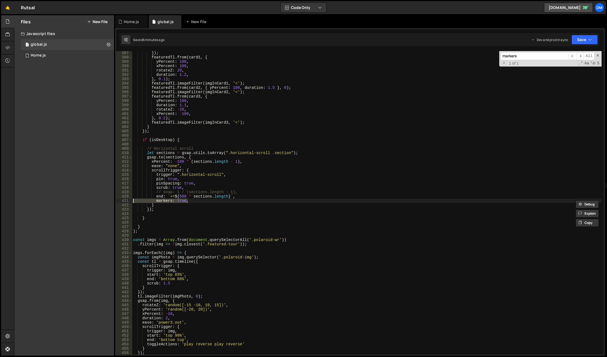
scroll to position [0, 0]
type textarea "end: `+=${600 * sections.length}`,"
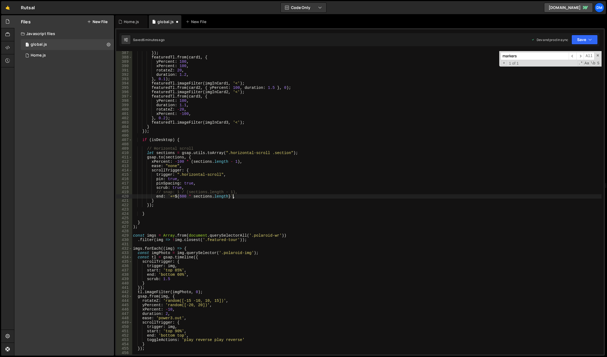
click at [544, 56] on input "markers" at bounding box center [535, 56] width 68 height 8
type input "marker"
click at [578, 41] on button "Save" at bounding box center [585, 40] width 26 height 10
click at [569, 58] on div "6 minutes ago" at bounding box center [558, 59] width 21 height 5
click at [585, 38] on button "Save" at bounding box center [585, 40] width 26 height 10
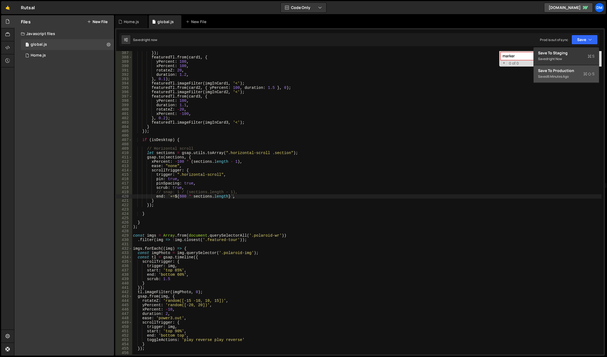
click at [569, 68] on button "Save to Production S Saved 6 minutes ago" at bounding box center [566, 74] width 65 height 18
click at [58, 54] on div "1 Home.js 0" at bounding box center [67, 55] width 93 height 11
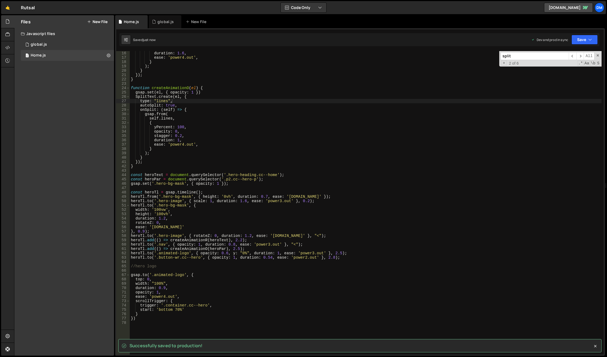
type textarea "}"
click at [331, 148] on div "duration : 1.6 , ease : 'power4.out' , } ) ; } }) ; } function createAnimationO…" at bounding box center [366, 207] width 472 height 312
click at [523, 57] on input "split" at bounding box center [535, 56] width 68 height 8
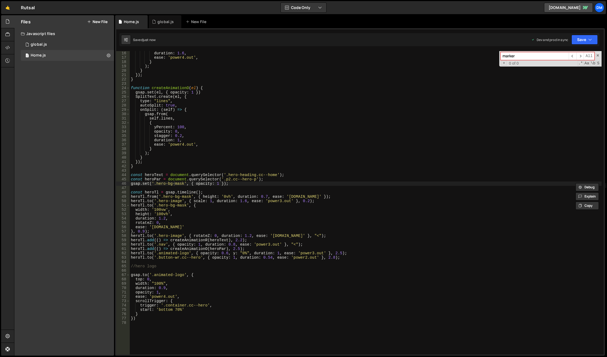
type input "marker"
type textarea "onSplit: (self) => {"
click at [420, 109] on div "duration : 1.6 , ease : 'power4.out' , } ) ; } }) ; } function createAnimationO…" at bounding box center [366, 207] width 472 height 312
